Goal: Information Seeking & Learning: Learn about a topic

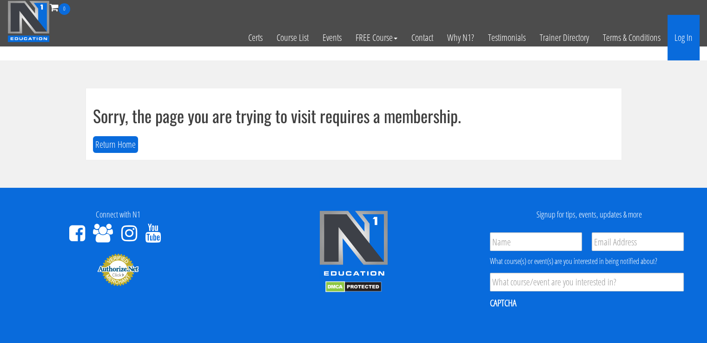
click at [682, 35] on link "Log In" at bounding box center [684, 38] width 32 height 46
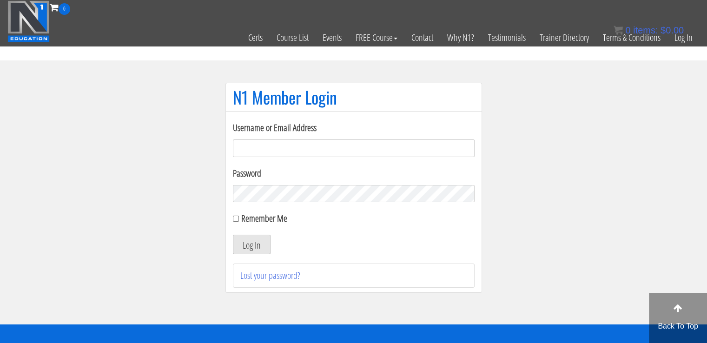
type input "singhrharsh9090@gmail.com"
click at [260, 241] on button "Log In" at bounding box center [252, 245] width 38 height 20
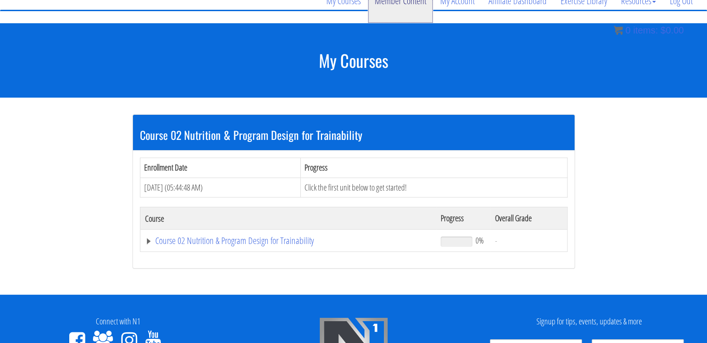
scroll to position [78, 0]
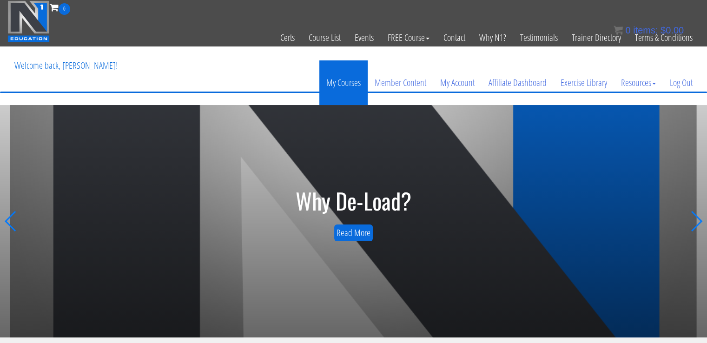
click at [337, 67] on link "My Courses" at bounding box center [343, 82] width 48 height 45
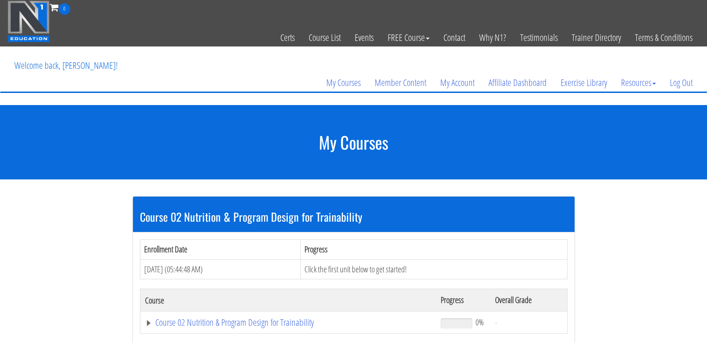
scroll to position [33, 0]
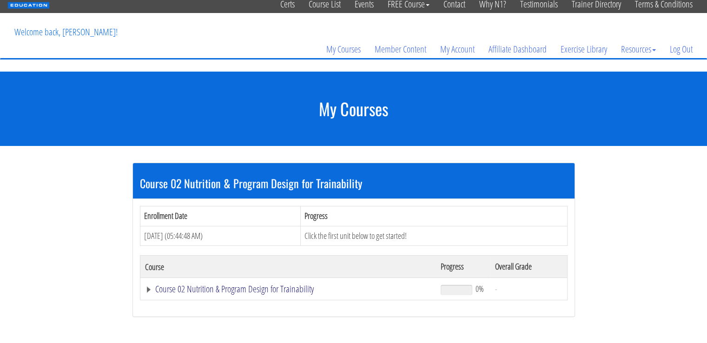
click at [230, 293] on link "Course 02 Nutrition & Program Design for Trainability" at bounding box center [288, 288] width 287 height 9
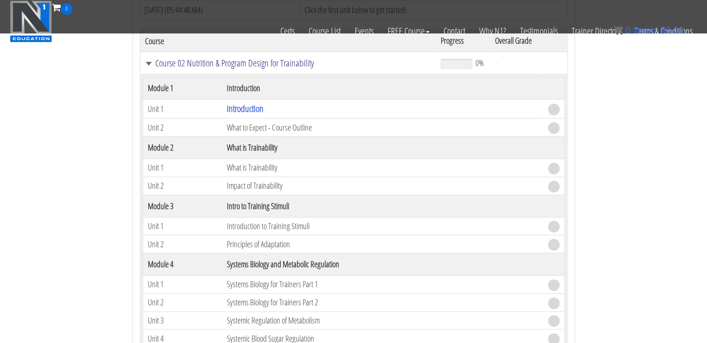
scroll to position [202, 0]
click at [251, 106] on link "Introduction" at bounding box center [245, 107] width 37 height 13
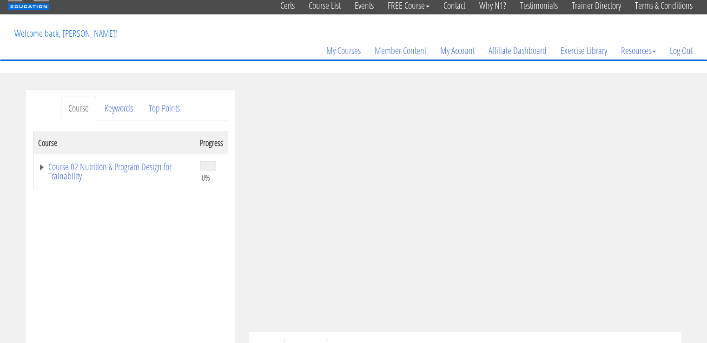
scroll to position [31, 0]
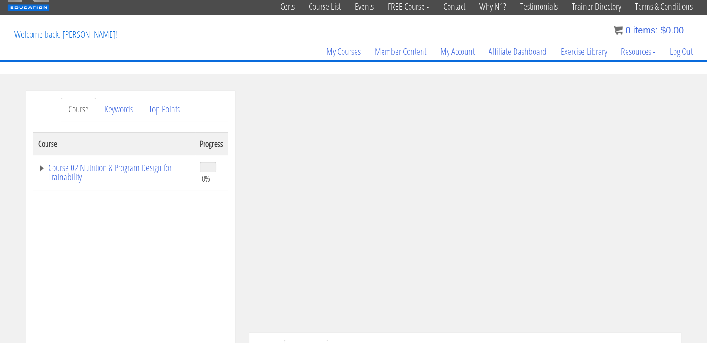
click at [40, 170] on link "Course 02 Nutrition & Program Design for Trainability" at bounding box center [114, 172] width 152 height 19
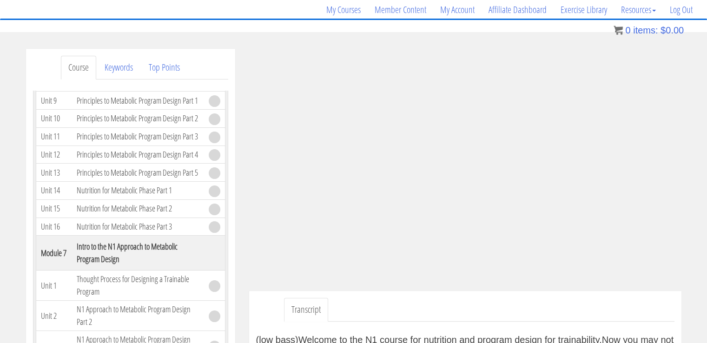
scroll to position [728, 0]
